Goal: Information Seeking & Learning: Learn about a topic

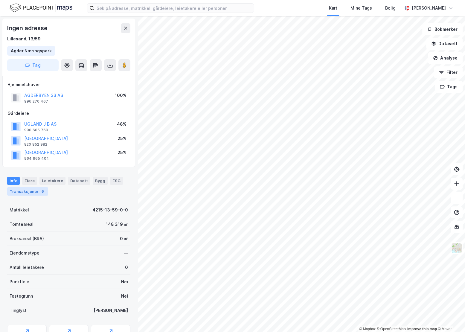
click at [37, 189] on div "Transaksjoner 6" at bounding box center [27, 191] width 41 height 8
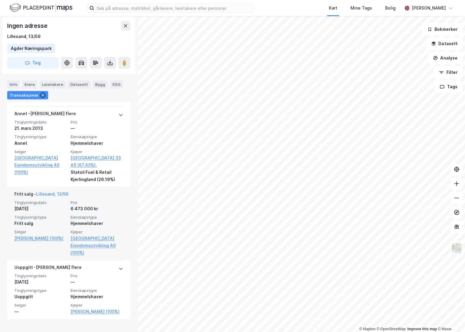
scroll to position [407, 0]
